Goal: Navigation & Orientation: Find specific page/section

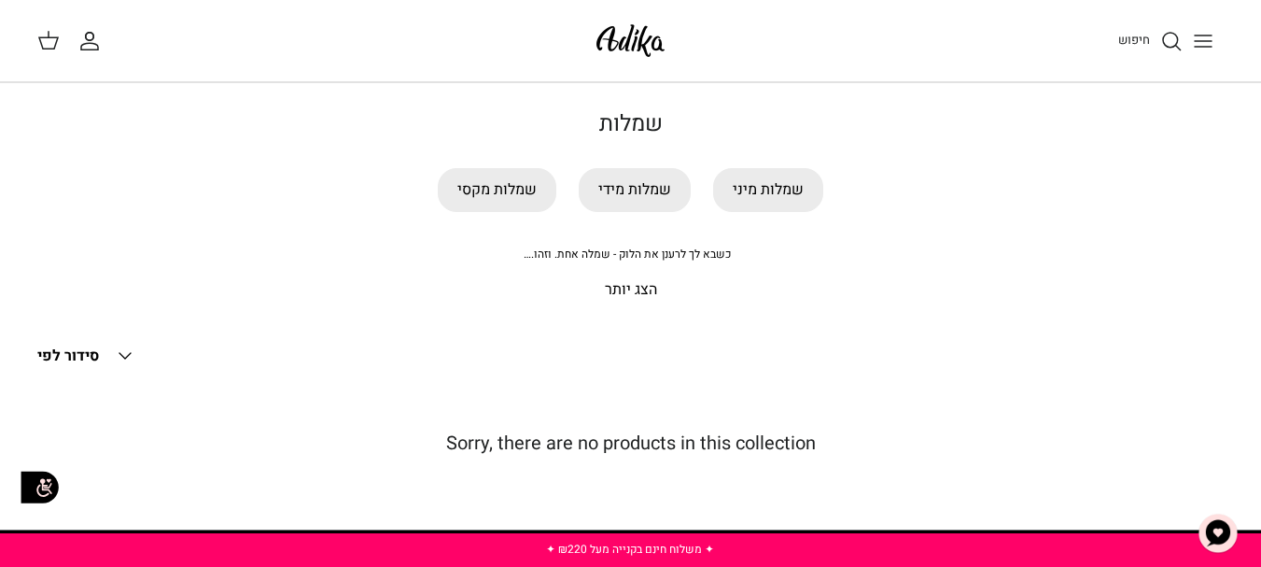
click at [627, 288] on p "הצג יותר" at bounding box center [630, 290] width 1187 height 24
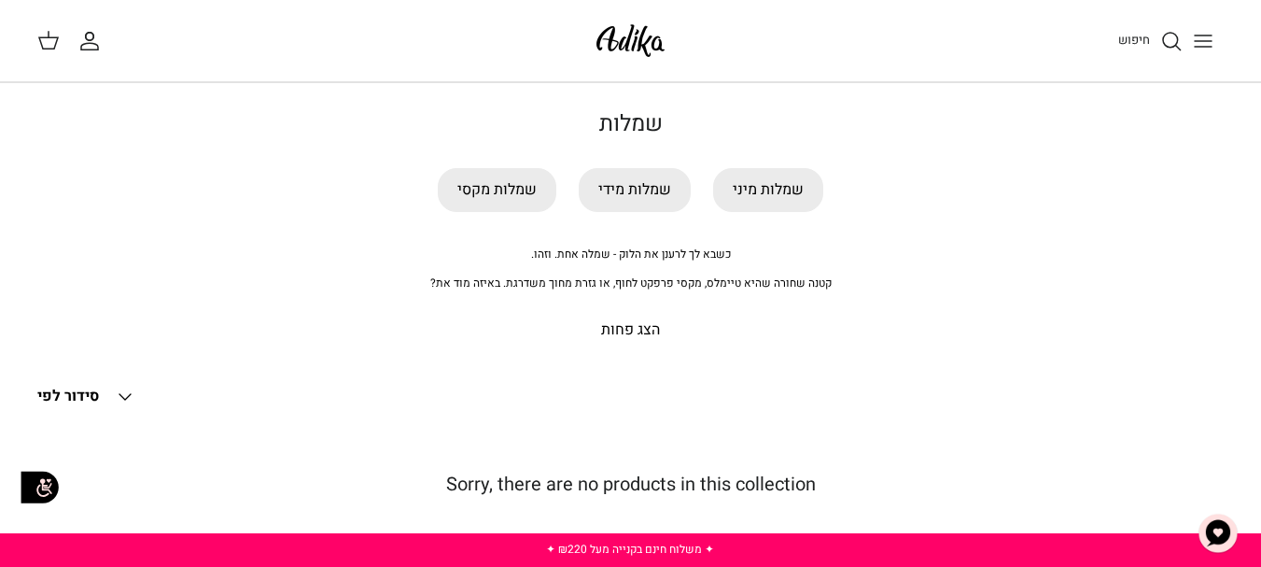
click at [611, 36] on img at bounding box center [630, 41] width 79 height 44
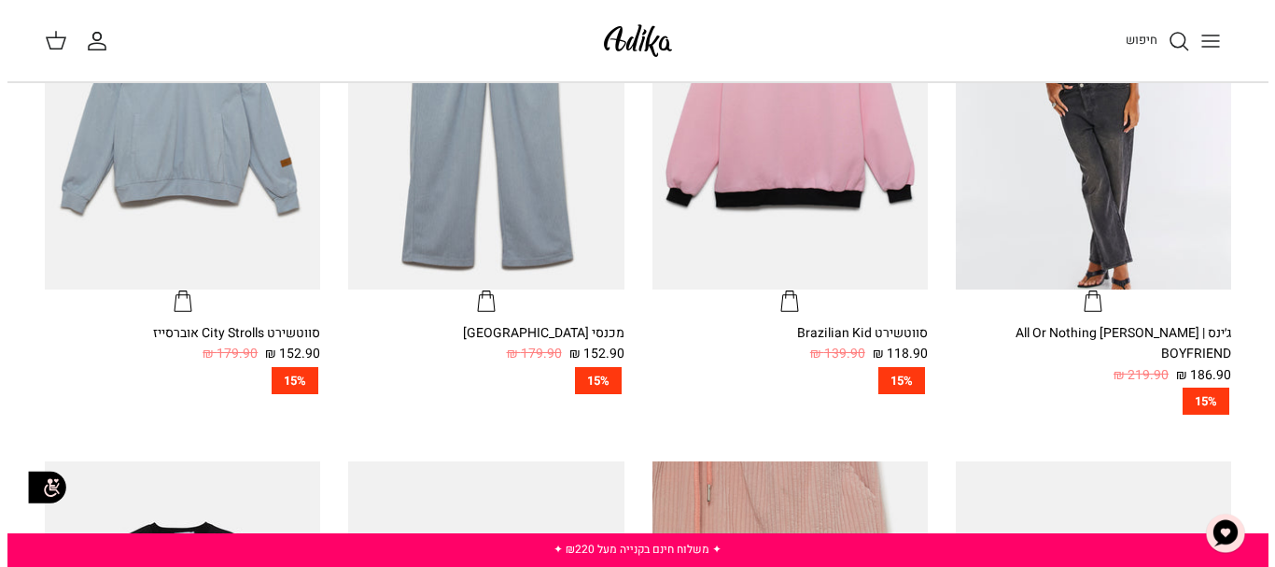
scroll to position [467, 0]
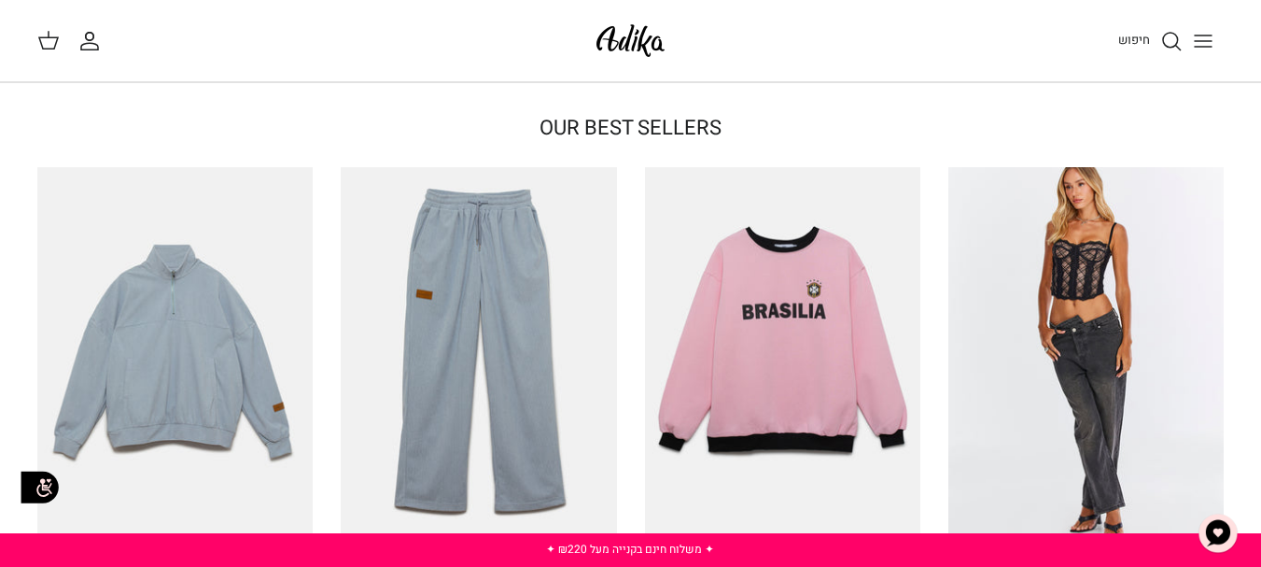
click at [1212, 38] on icon "Toggle menu" at bounding box center [1203, 41] width 22 height 22
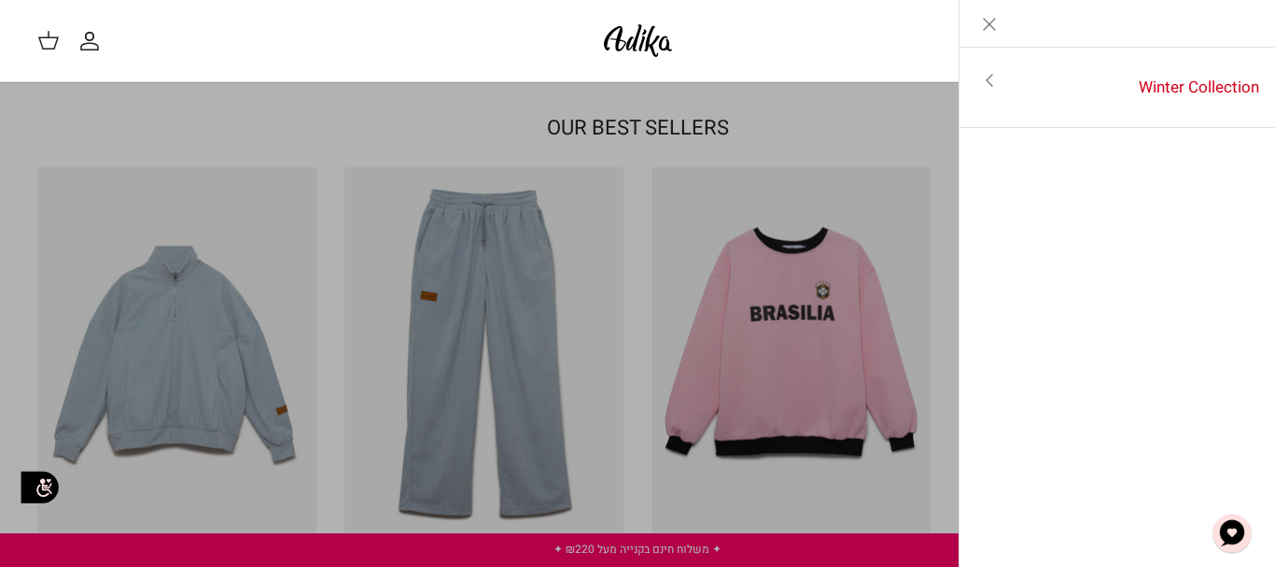
click at [993, 21] on icon "Close" at bounding box center [989, 24] width 22 height 22
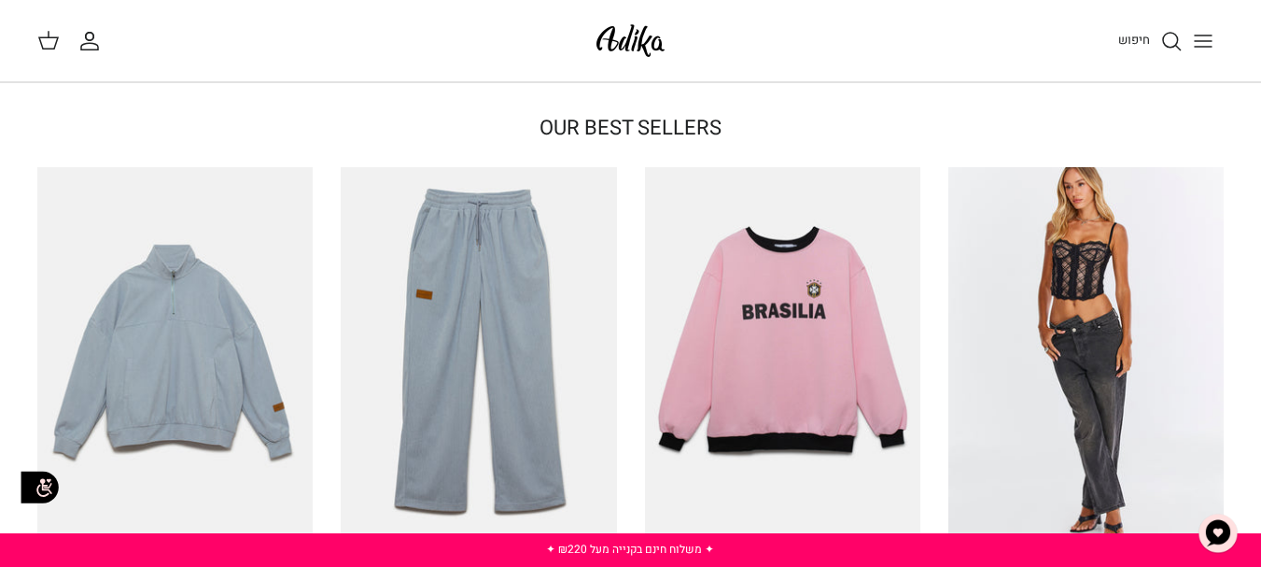
click at [1215, 44] on button "Toggle menu" at bounding box center [1203, 41] width 41 height 41
